Goal: Find specific page/section: Find specific page/section

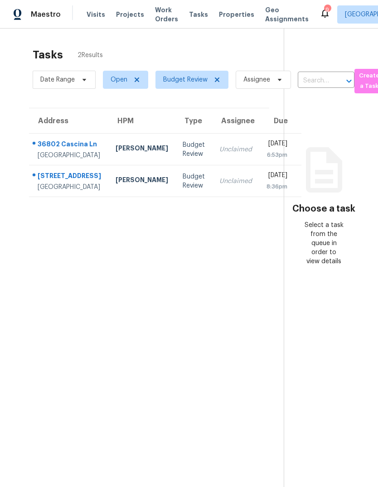
click at [87, 17] on span "Visits" at bounding box center [96, 14] width 19 height 9
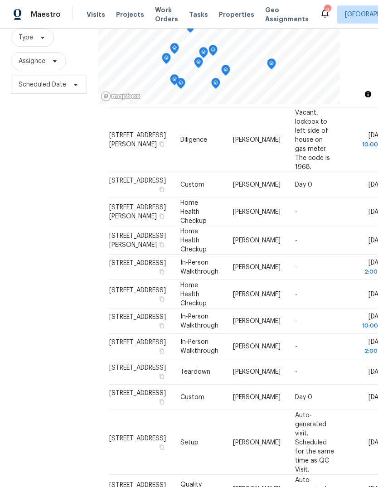
scroll to position [162, 0]
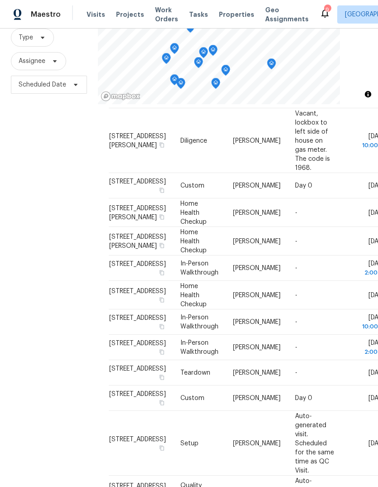
click at [229, 18] on span "Properties" at bounding box center [236, 14] width 35 height 9
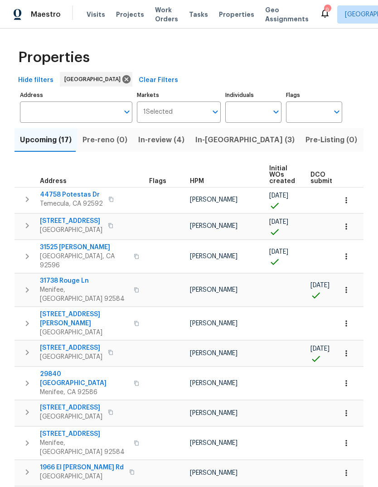
click at [244, 110] on input "Individuals" at bounding box center [246, 111] width 43 height 21
type input "[PERSON_NAME]"
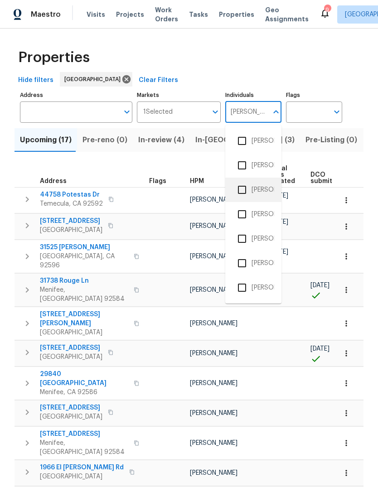
click at [265, 185] on li "[PERSON_NAME]" at bounding box center [253, 189] width 42 height 19
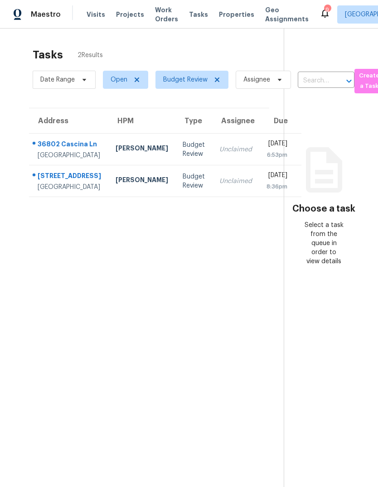
click at [96, 15] on span "Visits" at bounding box center [96, 14] width 19 height 9
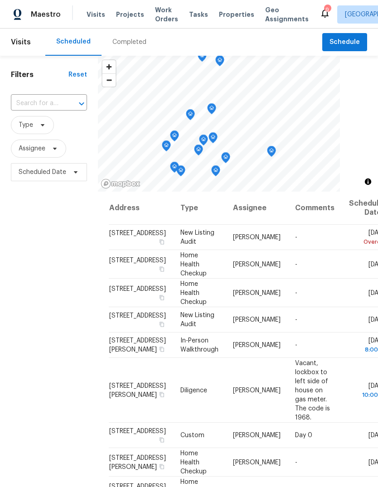
click at [133, 41] on div "Completed" at bounding box center [129, 42] width 34 height 9
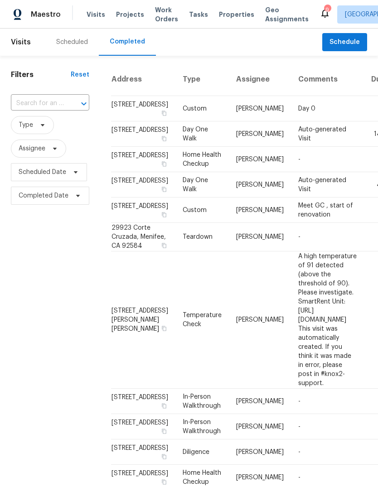
click at [43, 101] on input "text" at bounding box center [37, 103] width 53 height 14
type input "3"
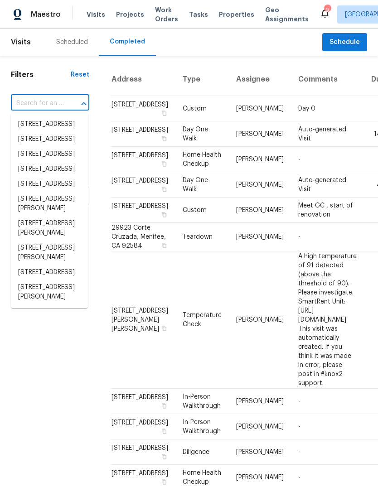
click at [38, 102] on input "text" at bounding box center [37, 103] width 53 height 14
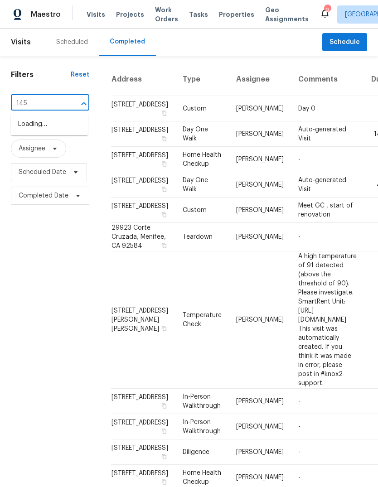
type input "1455"
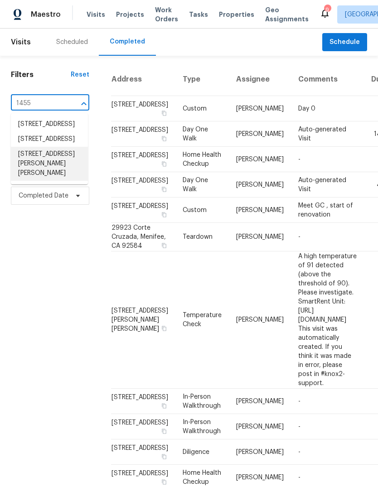
click at [57, 181] on li "[STREET_ADDRESS][PERSON_NAME][PERSON_NAME]" at bounding box center [49, 164] width 77 height 34
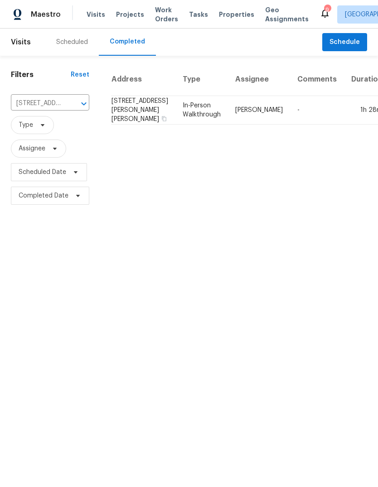
click at [290, 116] on td "-" at bounding box center [317, 110] width 54 height 29
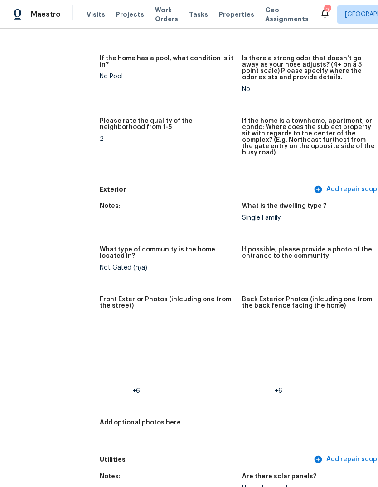
scroll to position [225, 0]
click at [101, 328] on img at bounding box center [115, 334] width 29 height 29
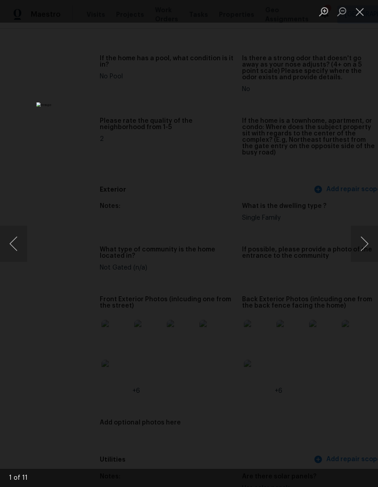
click at [360, 252] on button "Next image" at bounding box center [364, 244] width 27 height 36
click at [360, 253] on button "Next image" at bounding box center [364, 244] width 27 height 36
click at [360, 254] on button "Next image" at bounding box center [364, 244] width 27 height 36
click at [355, 16] on button "Close lightbox" at bounding box center [360, 12] width 18 height 16
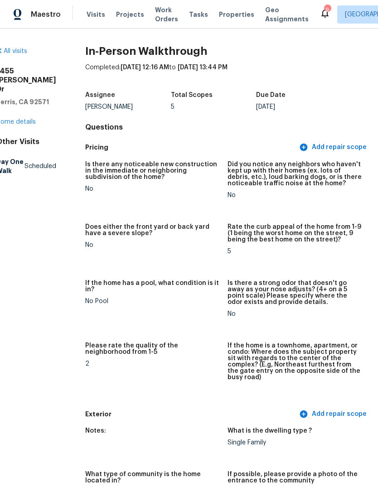
scroll to position [0, 0]
click at [194, 13] on span "Tasks" at bounding box center [198, 14] width 19 height 6
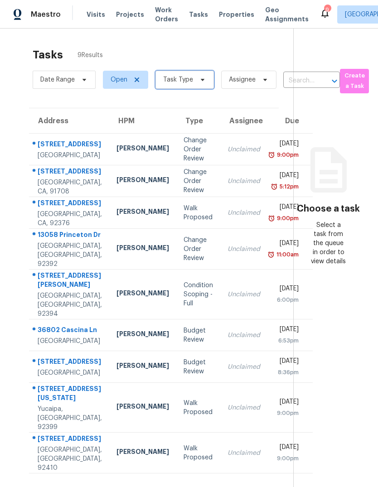
click at [190, 83] on span "Task Type" at bounding box center [178, 79] width 30 height 9
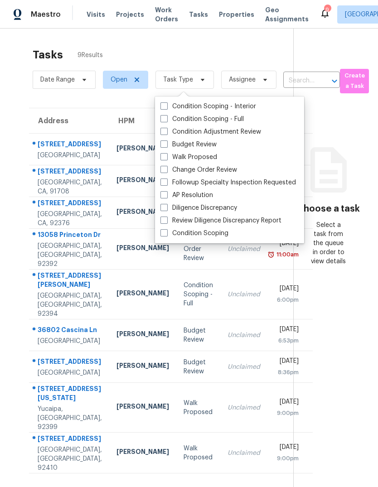
click at [202, 147] on label "Budget Review" at bounding box center [188, 144] width 56 height 9
click at [166, 146] on input "Budget Review" at bounding box center [163, 143] width 6 height 6
checkbox input "true"
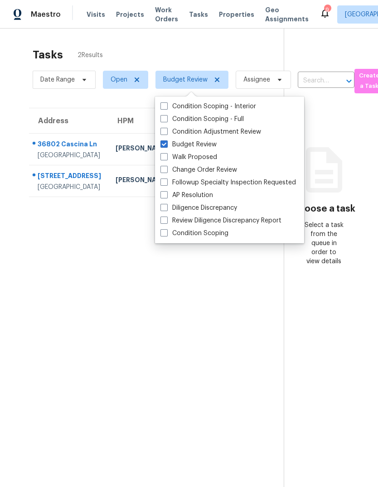
click at [85, 327] on section "Tasks 2 Results Date Range Open Budget Review Assignee ​ Create a Task Address …" at bounding box center [148, 279] width 269 height 472
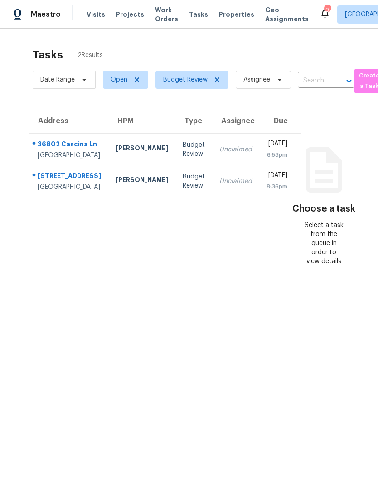
click at [131, 159] on td "[PERSON_NAME]" at bounding box center [141, 150] width 67 height 32
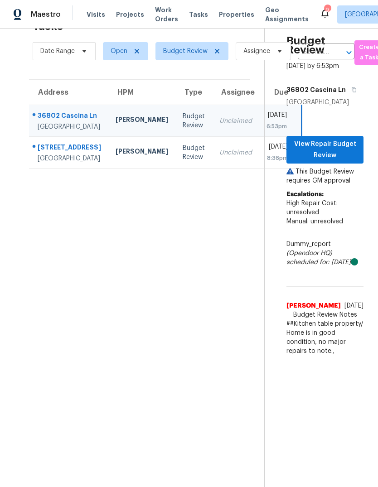
scroll to position [29, 0]
click at [340, 161] on span "View Repair Budget Review" at bounding box center [325, 150] width 63 height 22
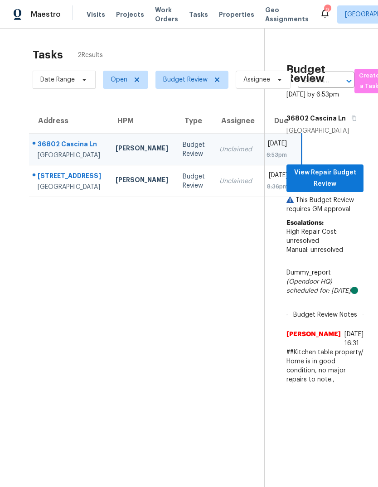
scroll to position [0, 0]
click at [94, 14] on span "Visits" at bounding box center [96, 14] width 19 height 9
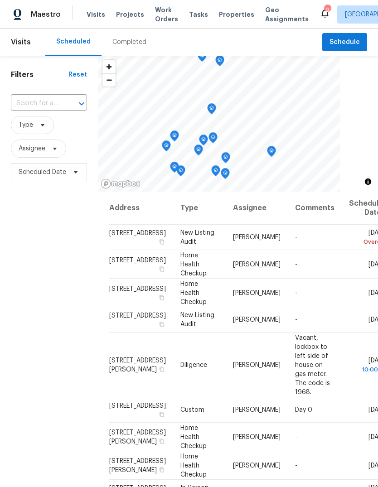
click at [228, 15] on span "Properties" at bounding box center [236, 14] width 35 height 9
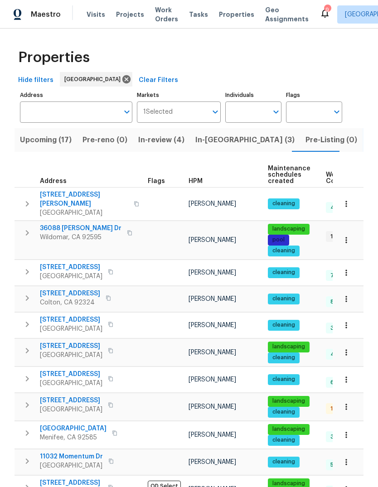
click at [227, 13] on span "Properties" at bounding box center [236, 14] width 35 height 9
click at [100, 18] on span "Visits" at bounding box center [96, 14] width 19 height 9
